Goal: Task Accomplishment & Management: Use online tool/utility

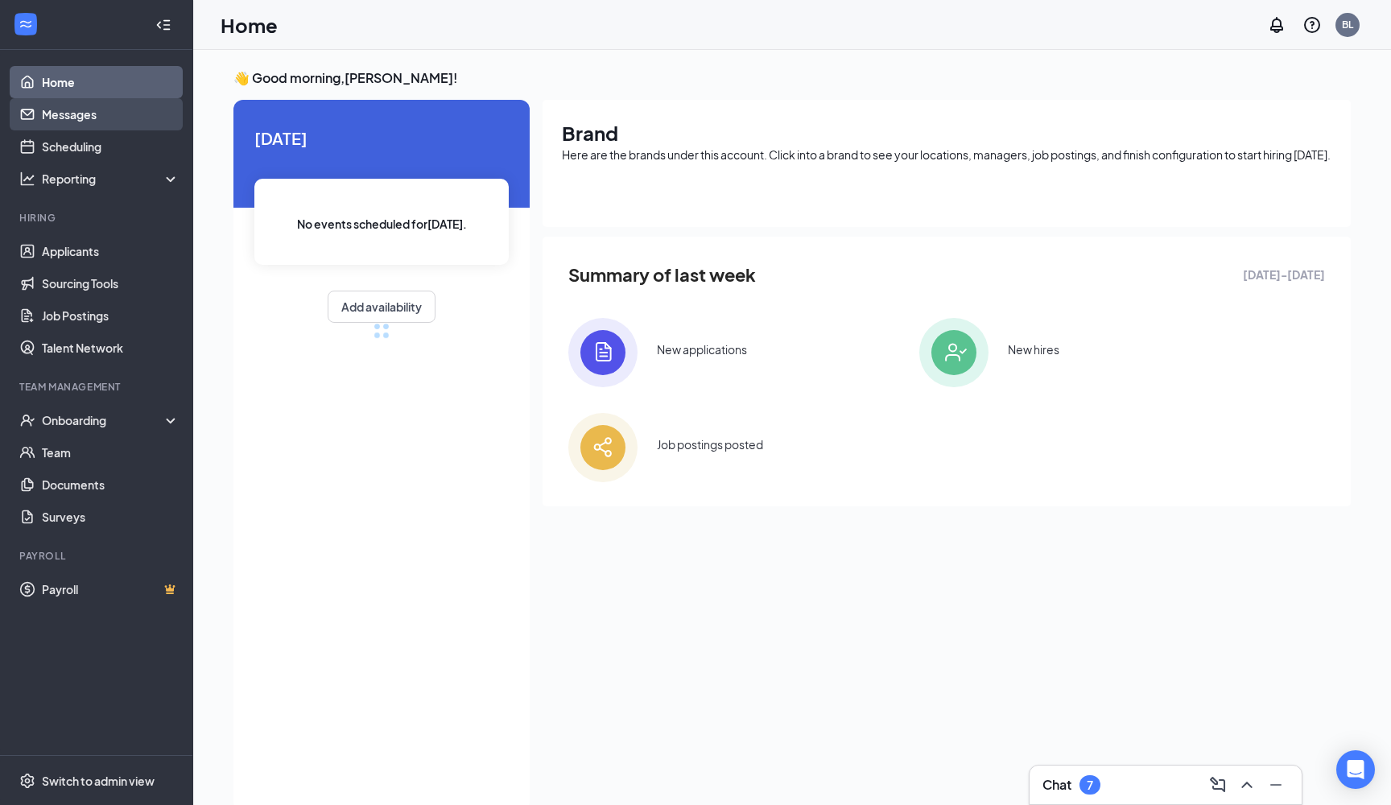
click at [81, 108] on link "Messages" at bounding box center [111, 114] width 138 height 32
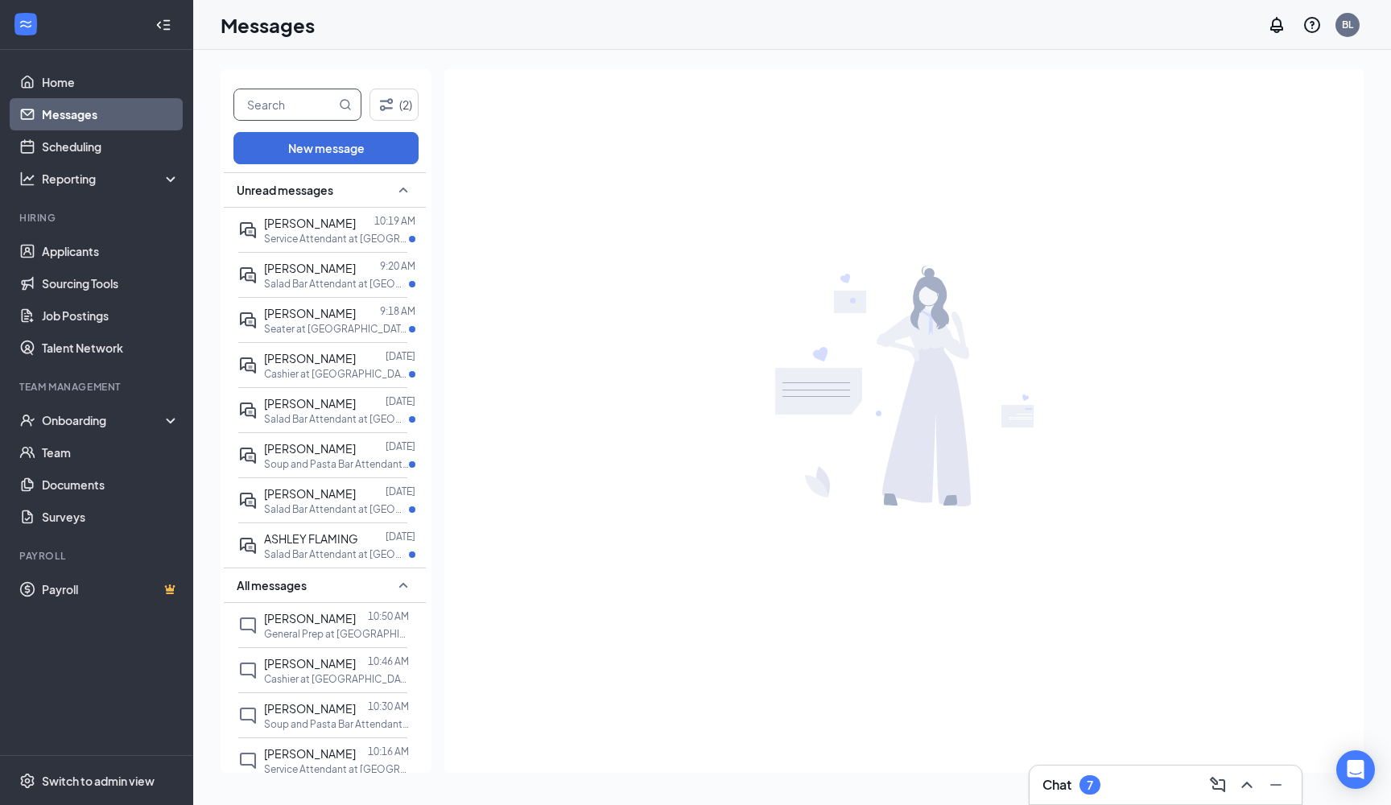
click at [287, 106] on input "text" at bounding box center [284, 104] width 101 height 31
paste input "[PERSON_NAME]"
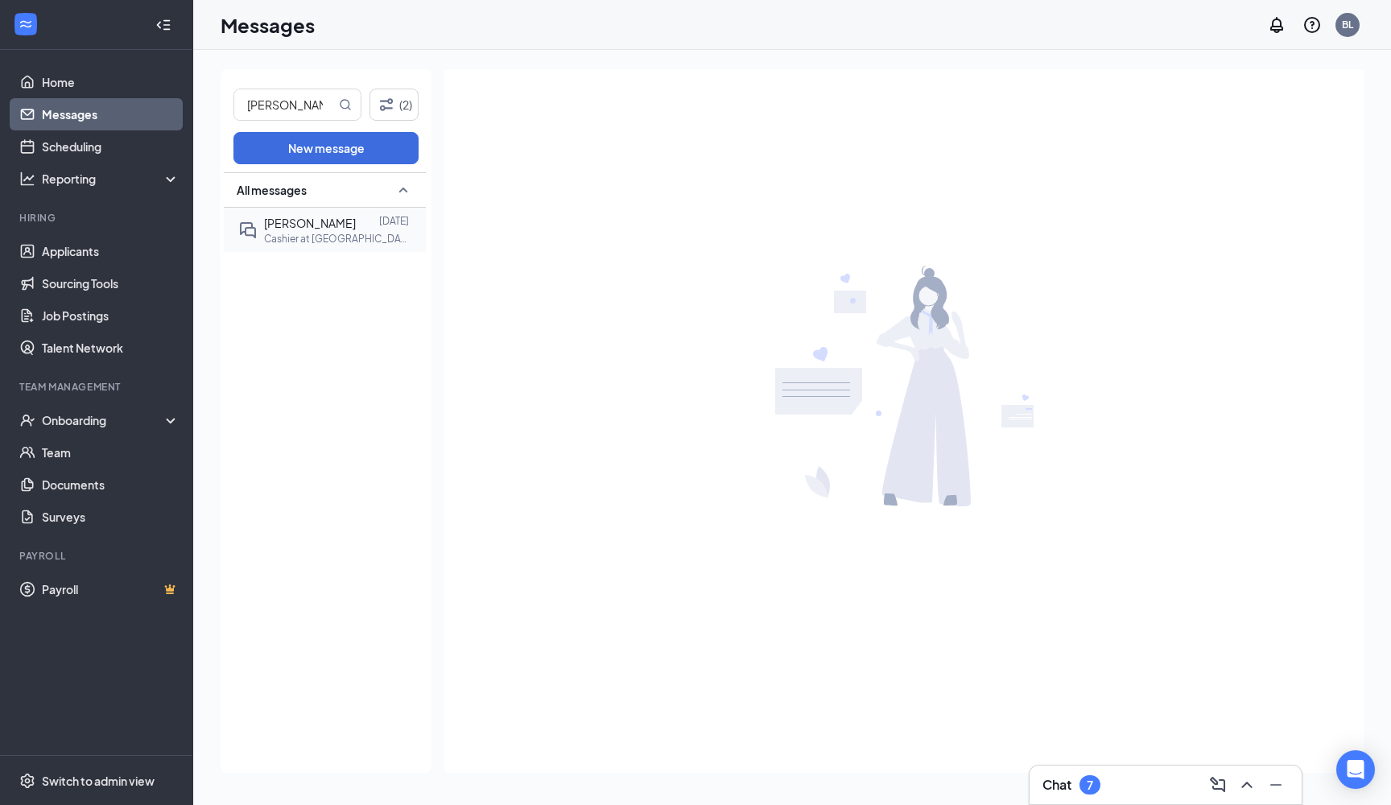
click at [343, 233] on p "Cashier at [GEOGRAPHIC_DATA], [GEOGRAPHIC_DATA]" at bounding box center [336, 239] width 145 height 14
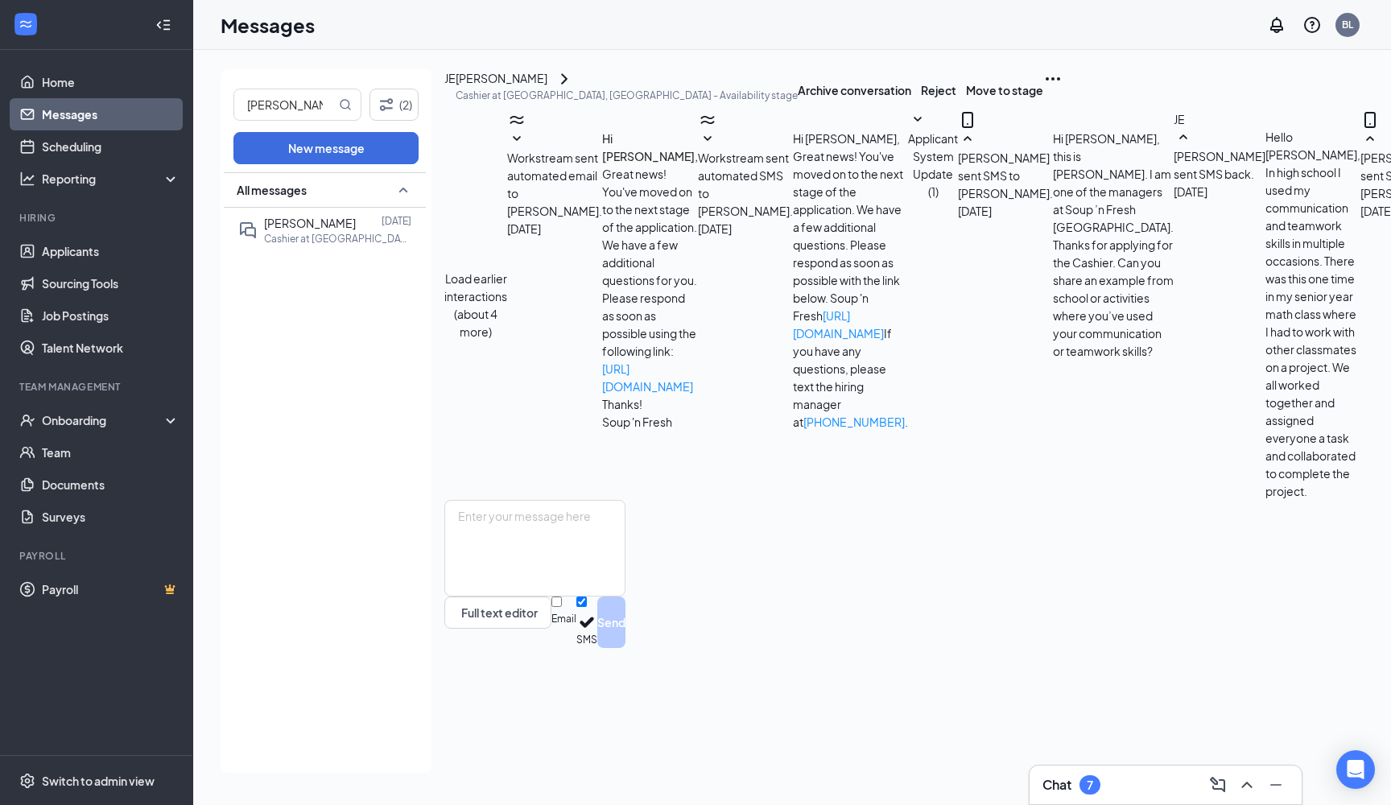
scroll to position [450, 0]
click at [547, 89] on div "[PERSON_NAME]" at bounding box center [502, 78] width 92 height 19
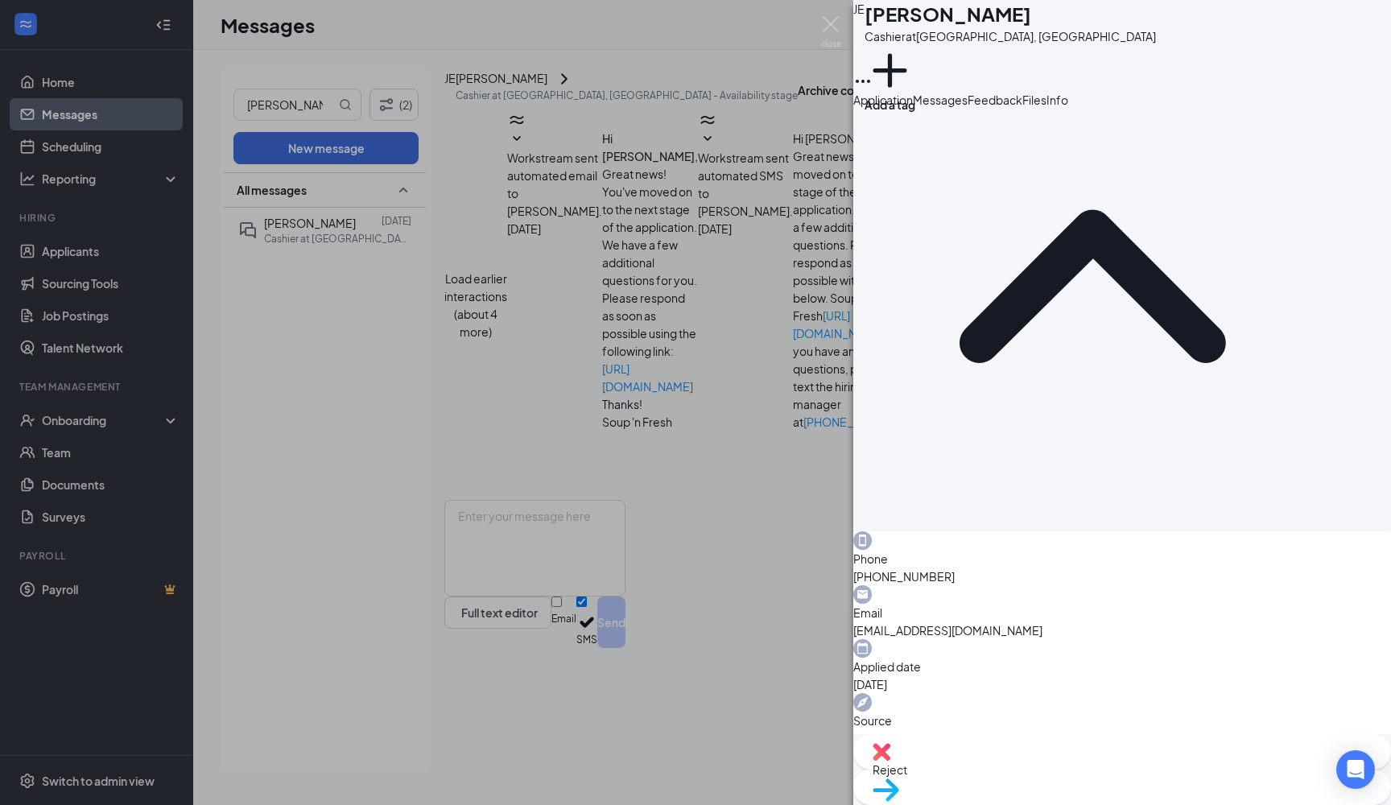
scroll to position [660, 0]
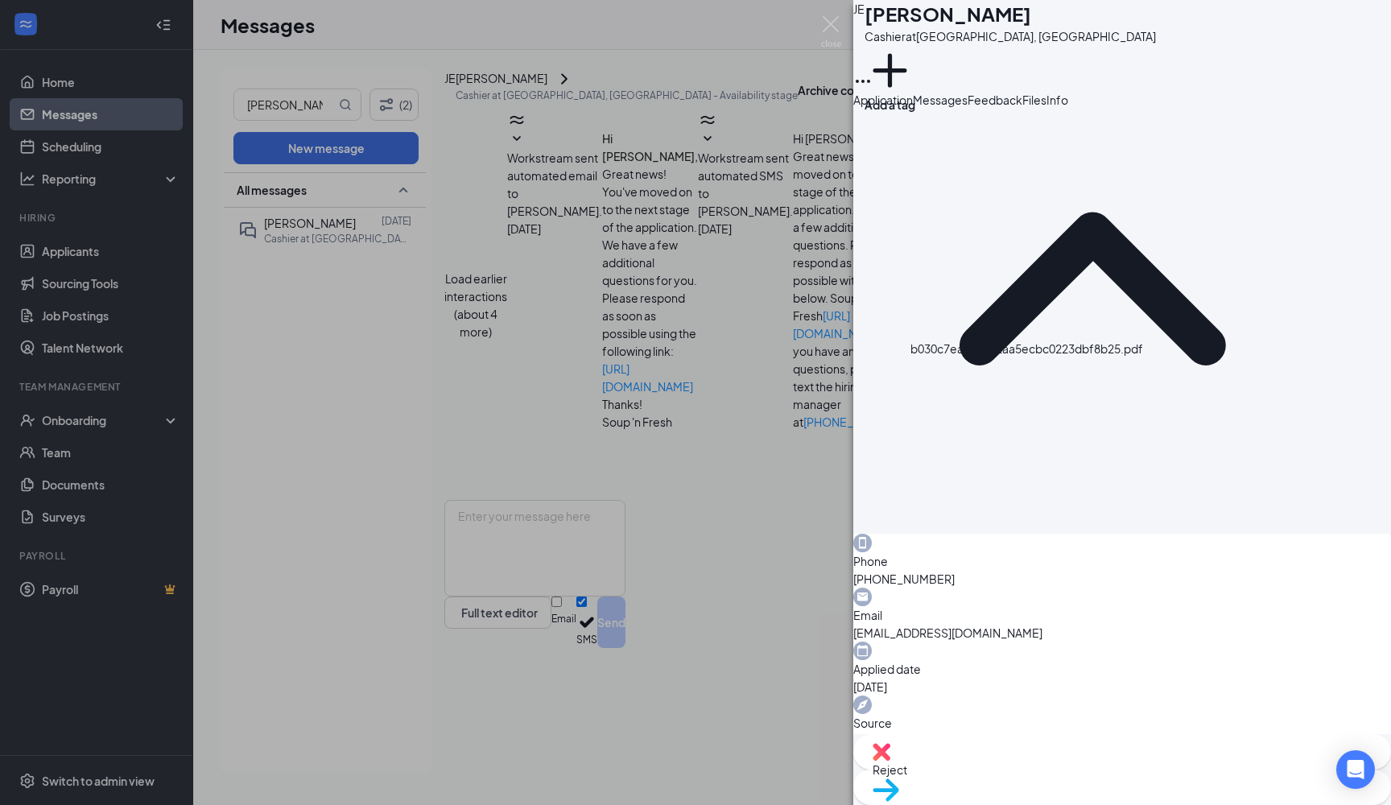
click at [728, 332] on div "[PERSON_NAME] at [GEOGRAPHIC_DATA], [GEOGRAPHIC_DATA] Add a tag Application Mes…" at bounding box center [695, 402] width 1391 height 805
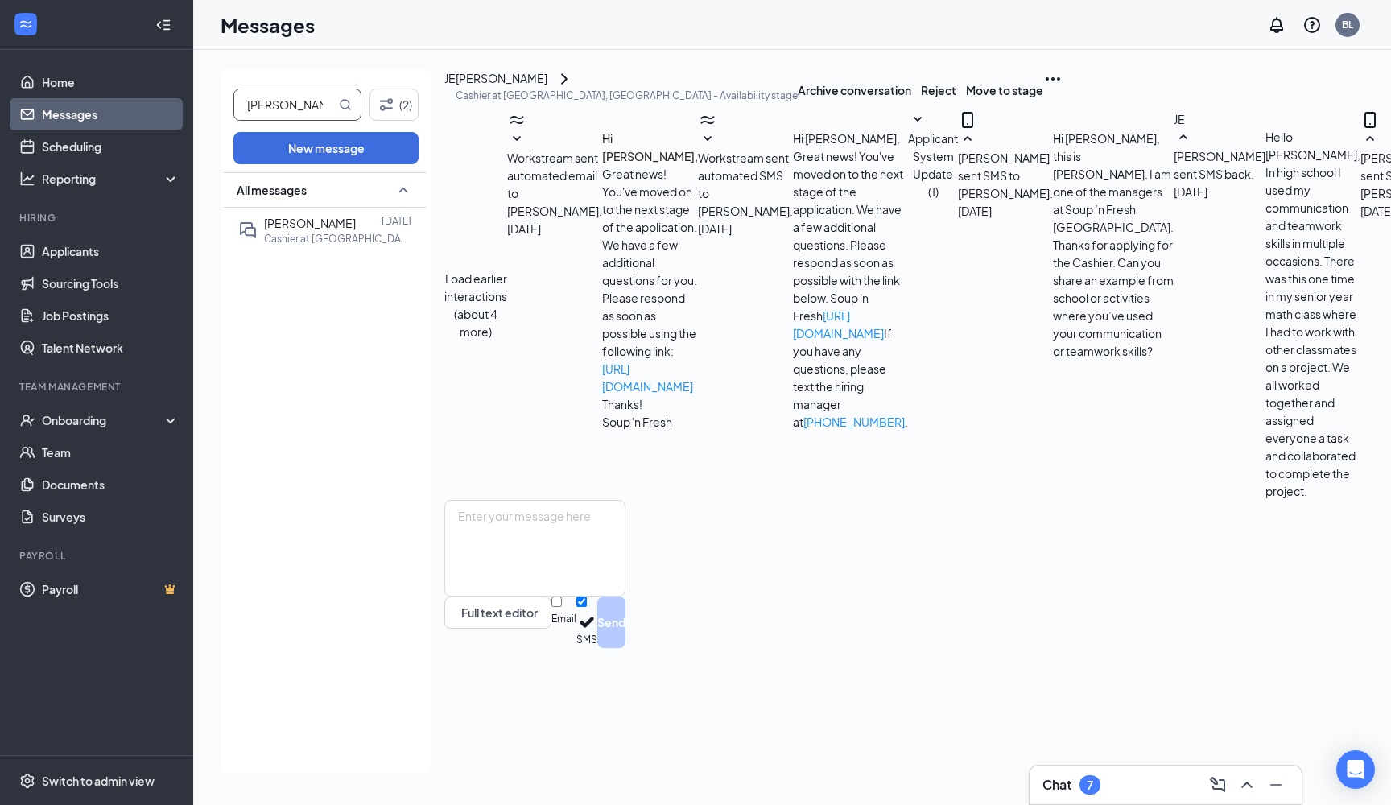
click at [252, 101] on input "[PERSON_NAME]" at bounding box center [284, 104] width 101 height 31
paste input "[PERSON_NAME]"
type input "[PERSON_NAME]"
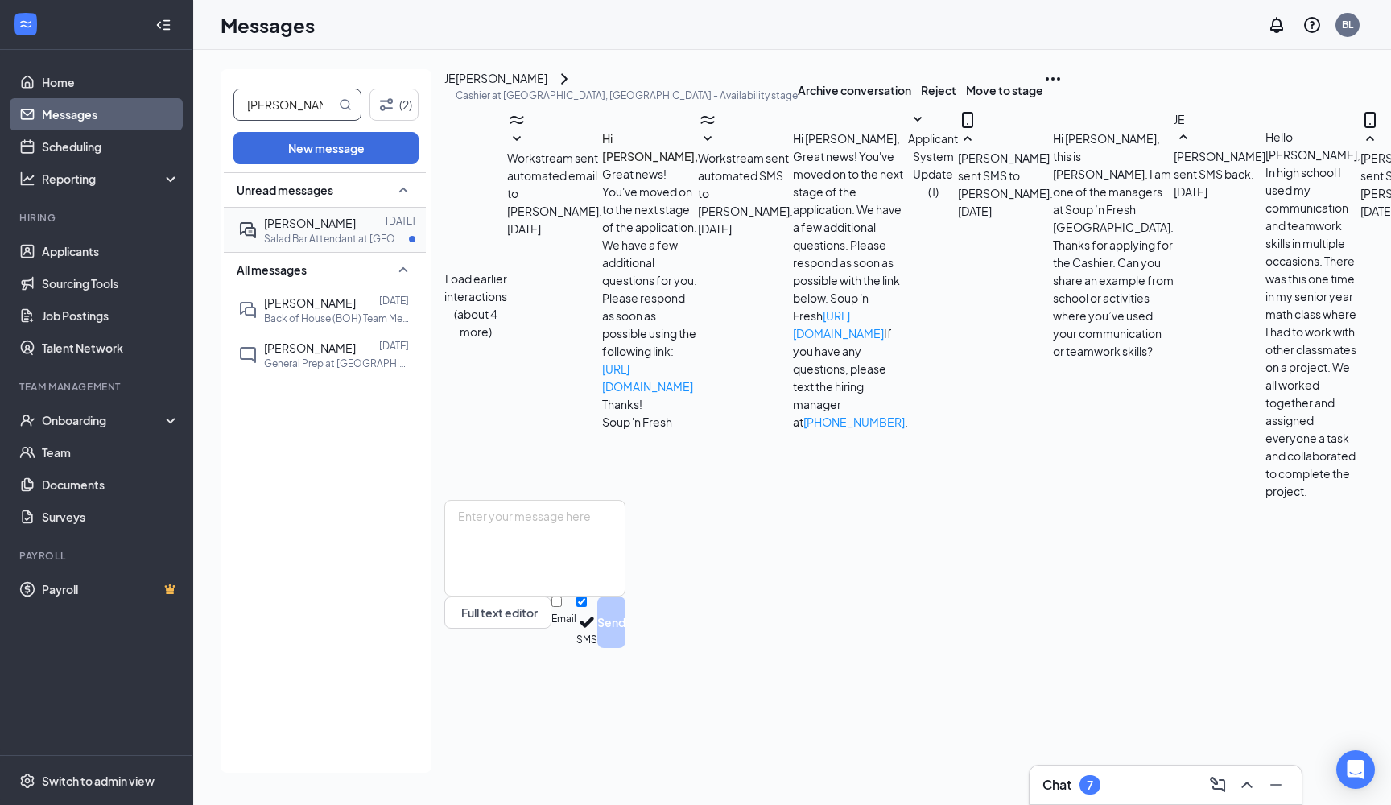
click at [346, 246] on div "[PERSON_NAME] [DATE] Salad Bar Attendant at [GEOGRAPHIC_DATA], [GEOGRAPHIC_DATA]" at bounding box center [322, 230] width 169 height 44
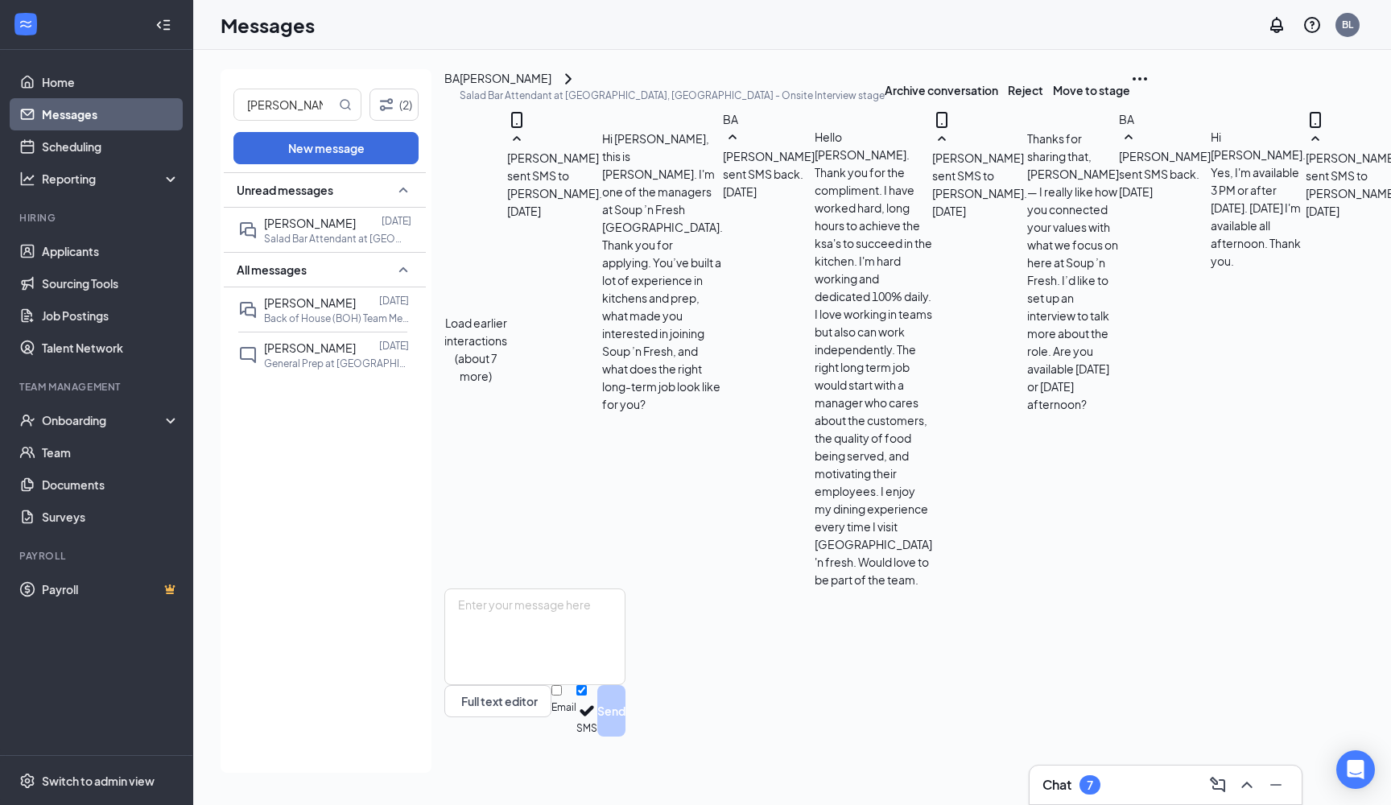
click at [592, 89] on div "[PERSON_NAME]" at bounding box center [672, 78] width 425 height 19
click at [551, 89] on div "[PERSON_NAME]" at bounding box center [506, 78] width 92 height 19
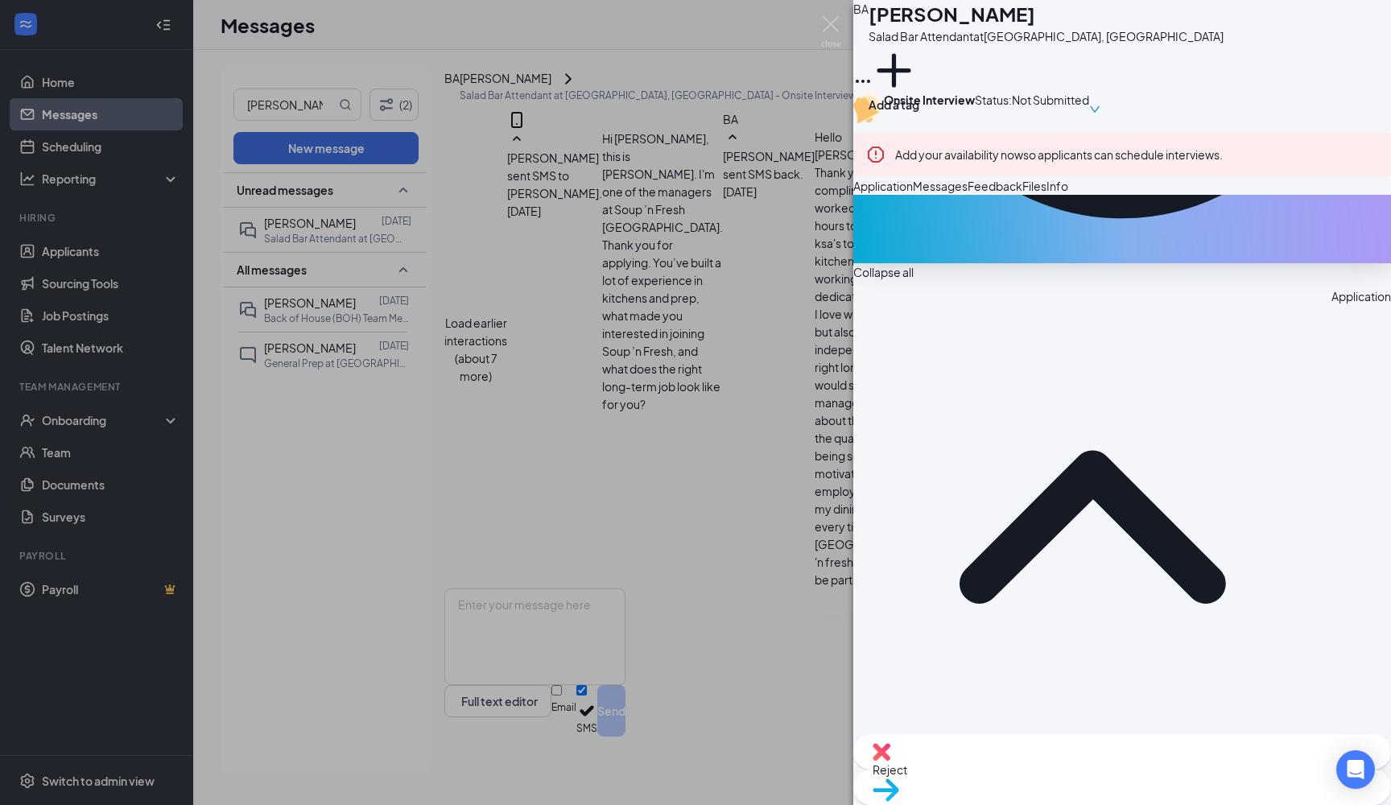
scroll to position [506, 0]
